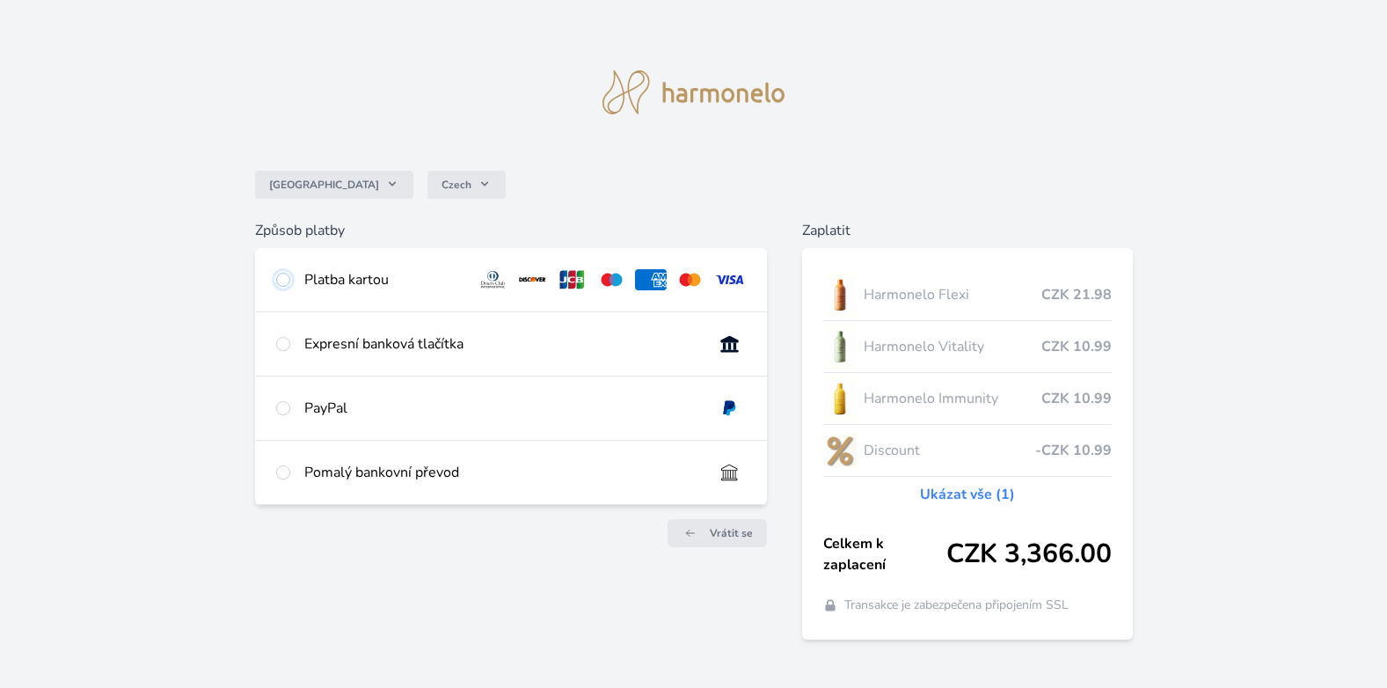
click at [286, 279] on input "radio" at bounding box center [283, 280] width 14 height 14
radio input "true"
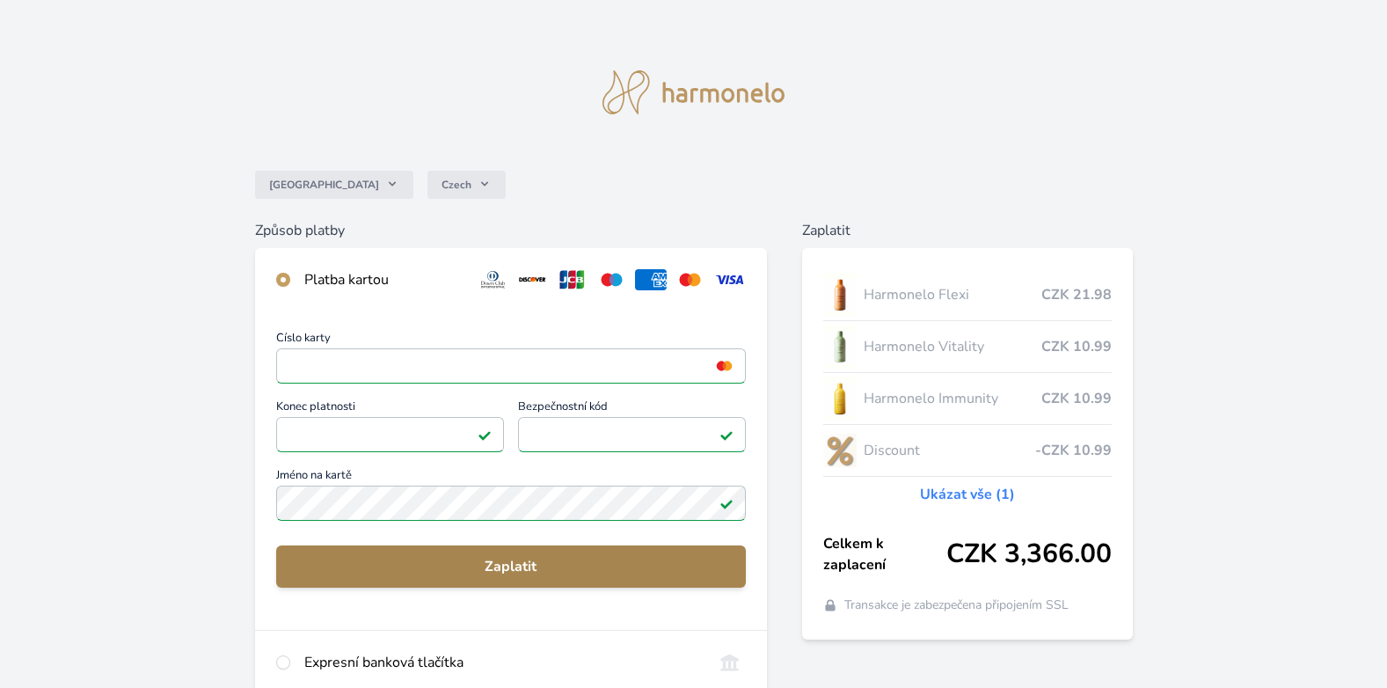
click at [433, 556] on span "Zaplatit" at bounding box center [511, 566] width 442 height 21
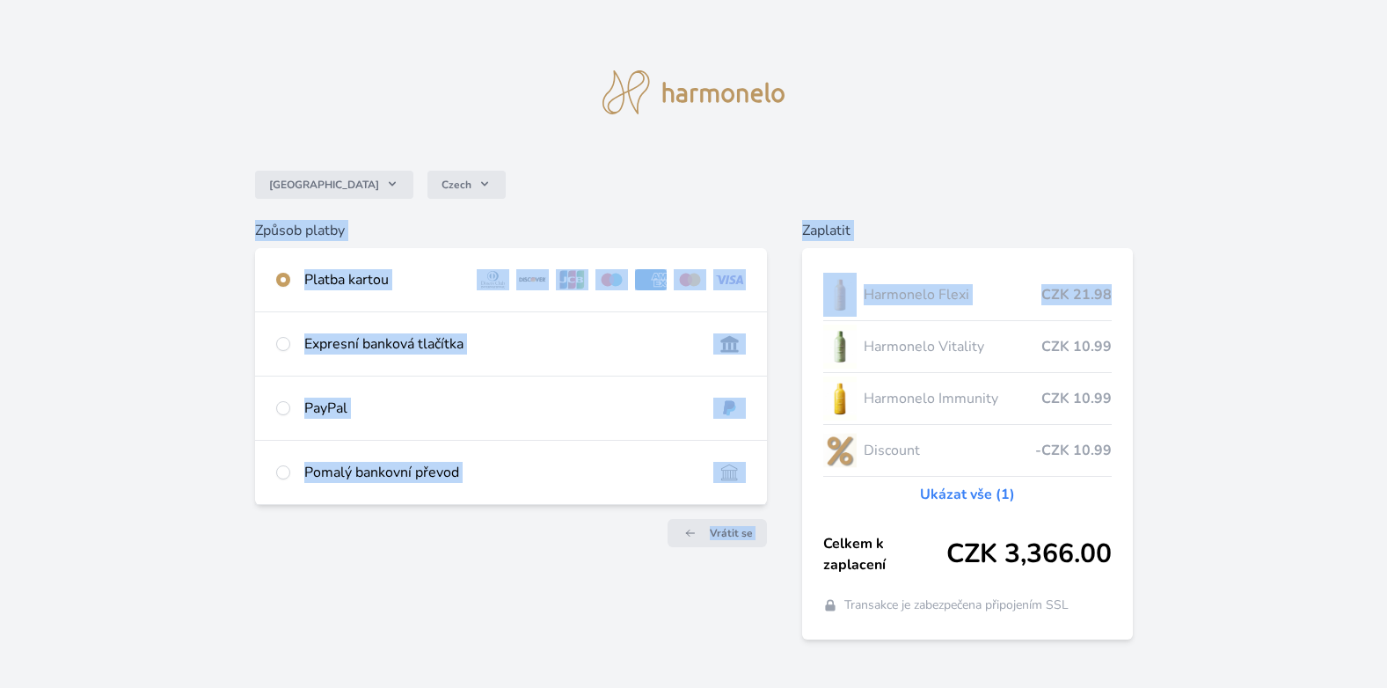
drag, startPoint x: 1385, startPoint y: 248, endPoint x: 1402, endPoint y: 120, distance: 128.6
click at [1386, 120] on html "Česko Czech Způsob platby Platba kartou Číslo karty <p>Your browser does not su…" at bounding box center [693, 358] width 1387 height 717
